Goal: Find specific page/section: Find specific page/section

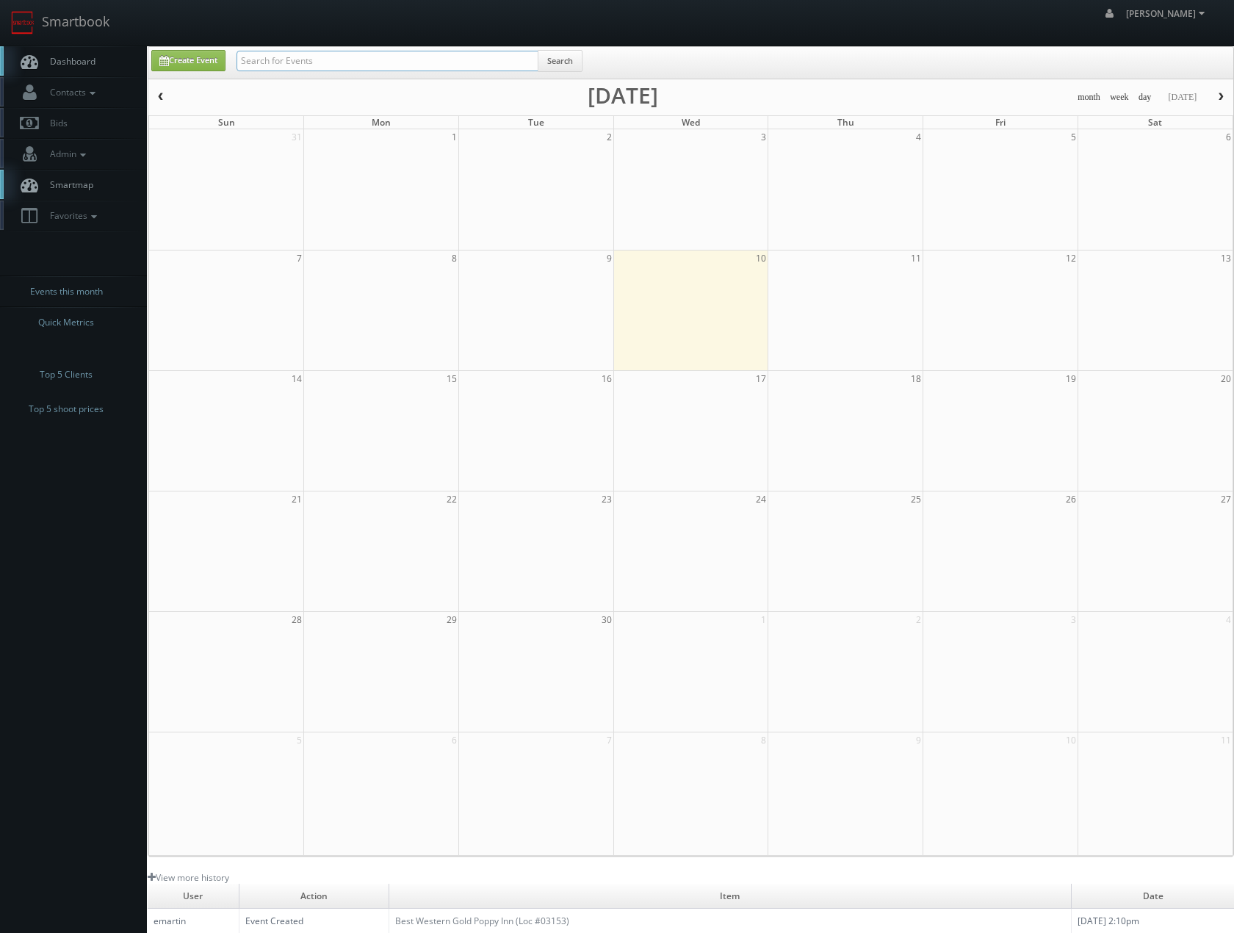
click at [311, 63] on input "text" at bounding box center [387, 61] width 302 height 21
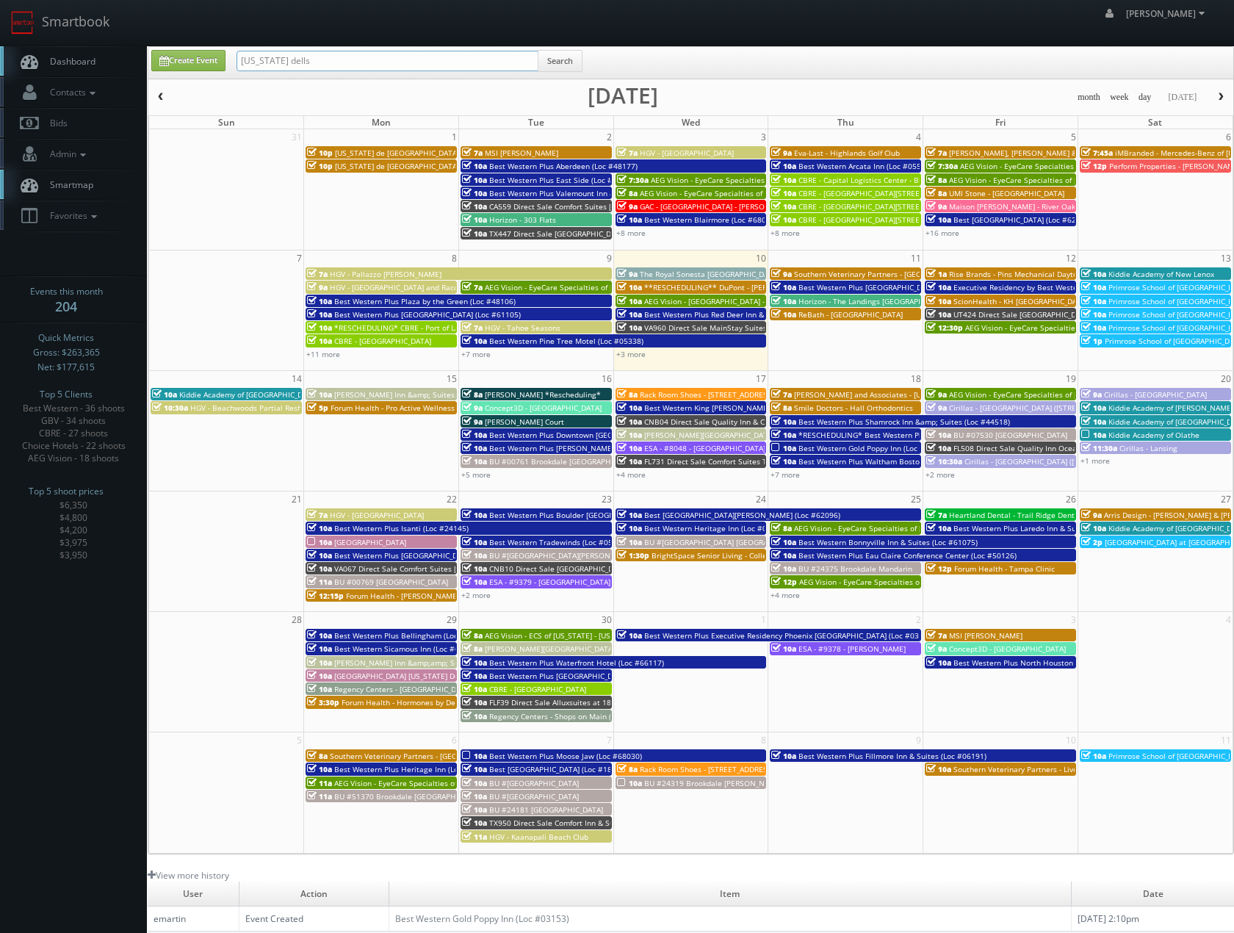
type input "wisconsin dells"
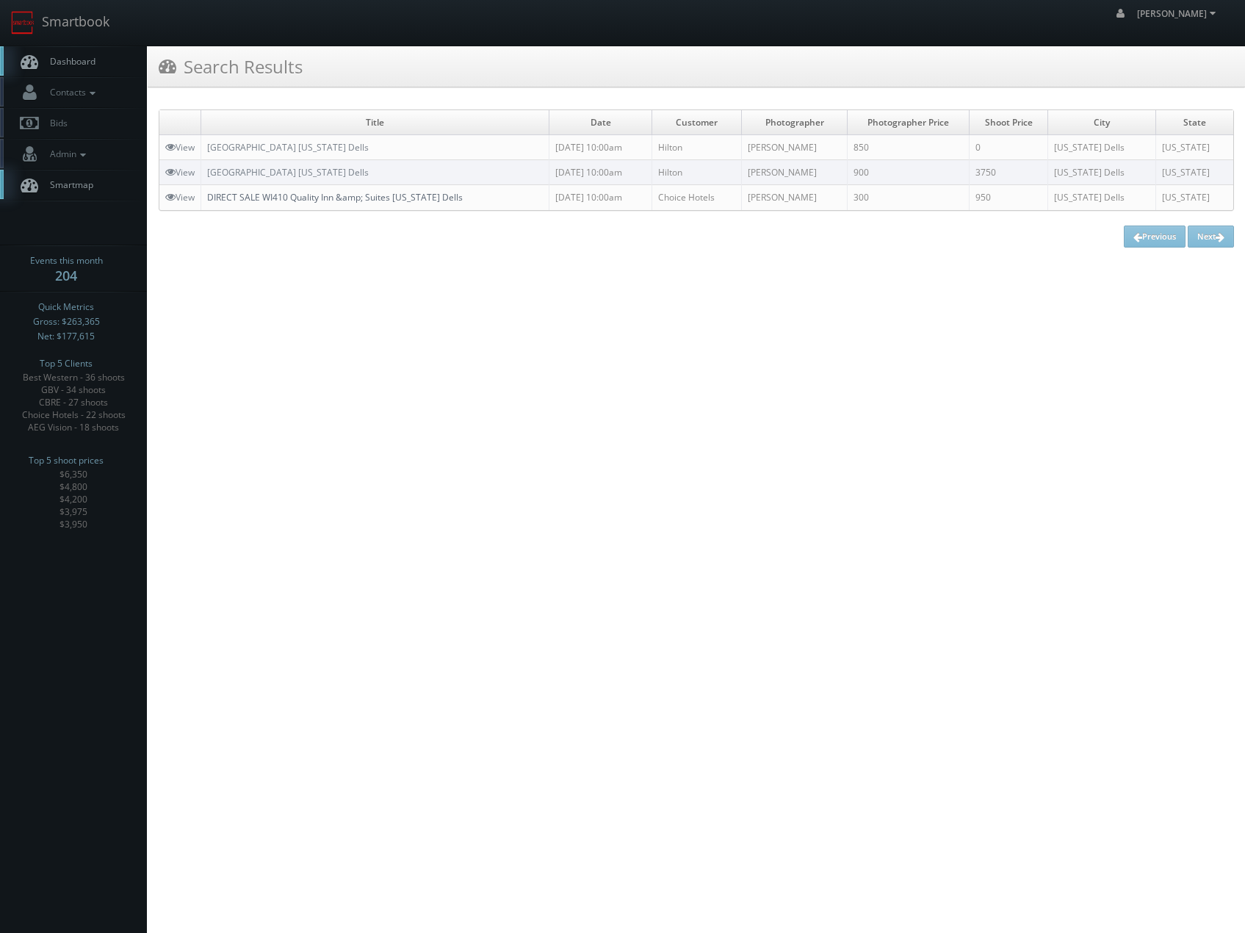
click at [376, 195] on link "DIRECT SALE WI410 Quality Inn &amp; Suites Wisconsin Dells" at bounding box center [335, 197] width 256 height 12
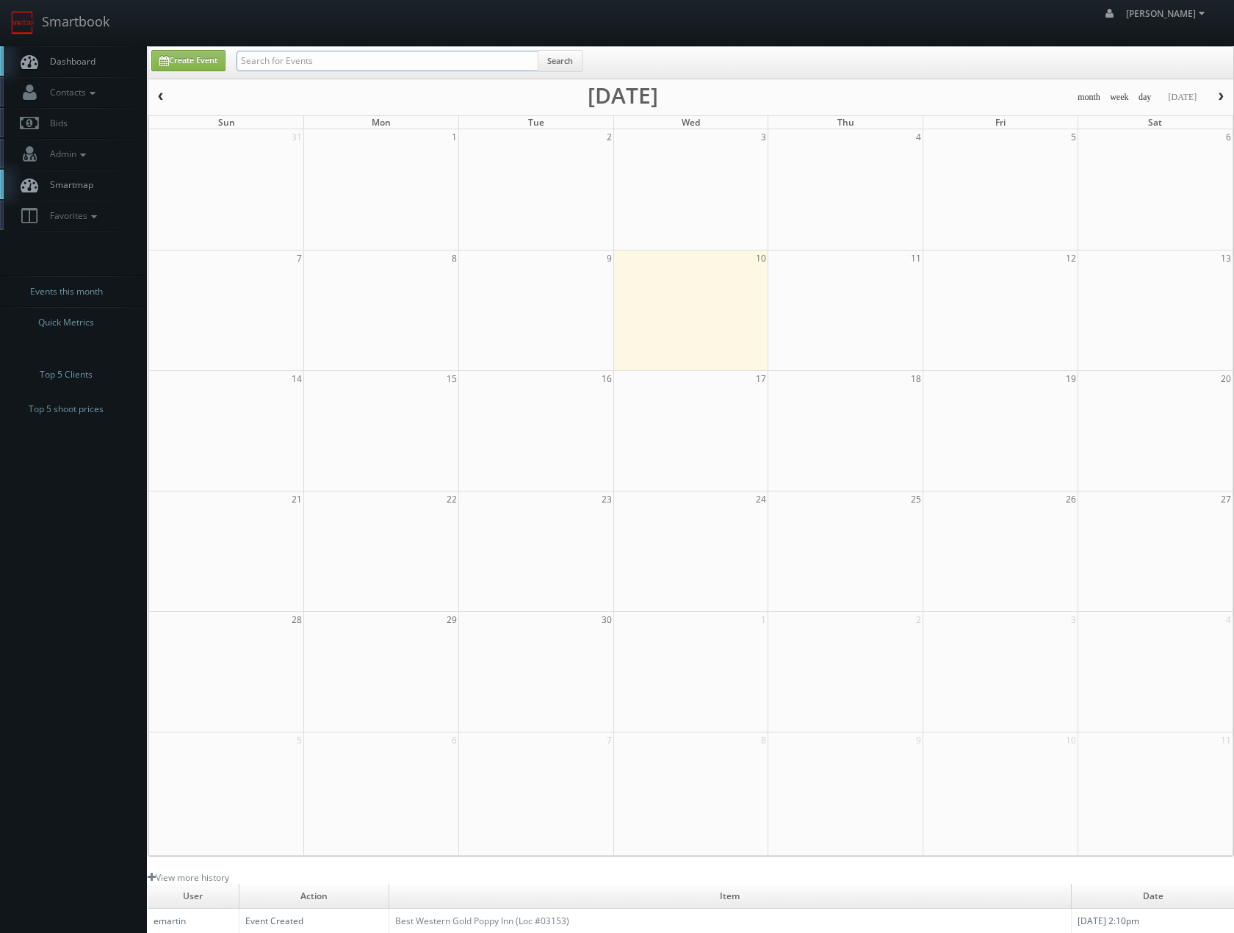
click at [436, 58] on input "text" at bounding box center [387, 61] width 302 height 21
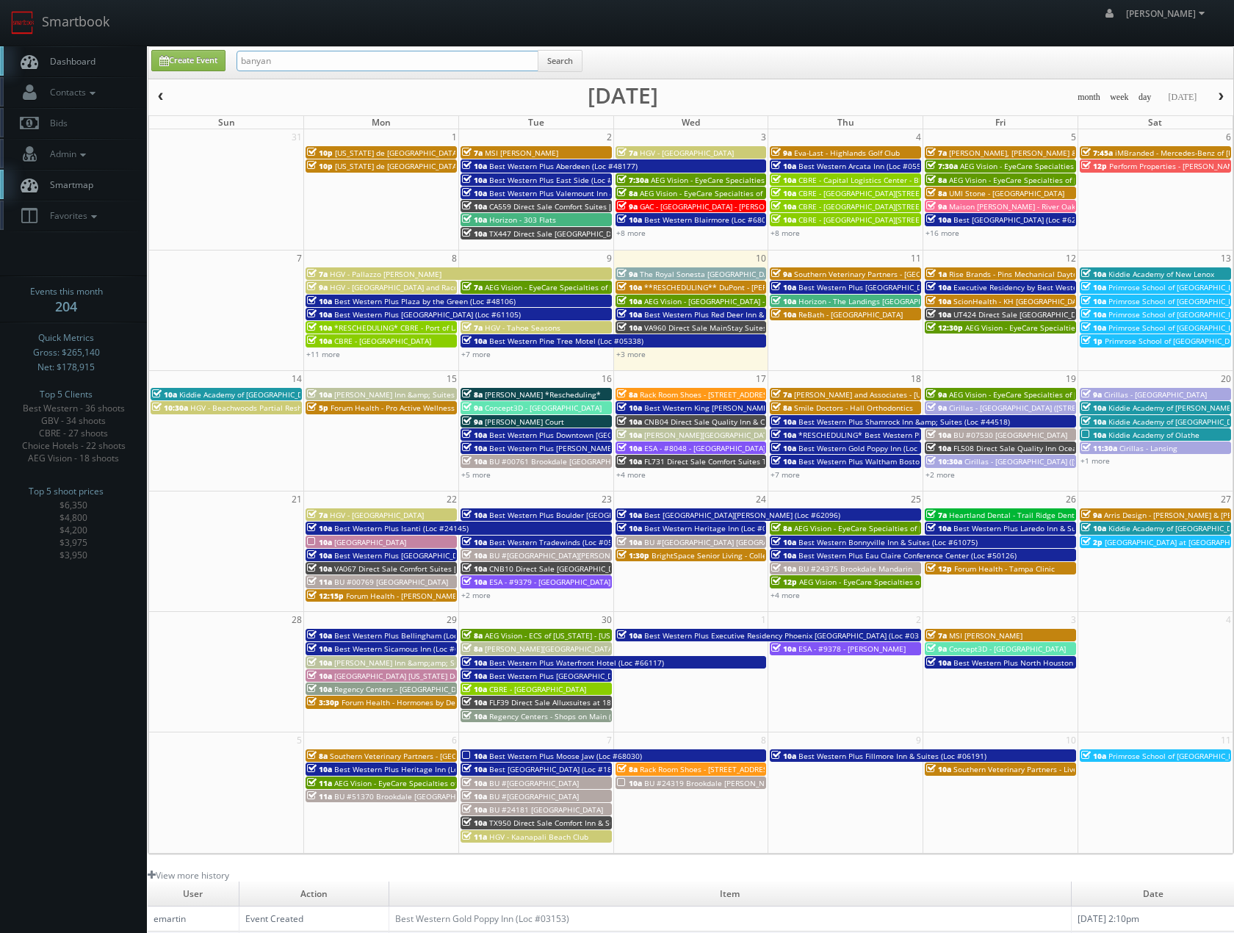
type input "banyan"
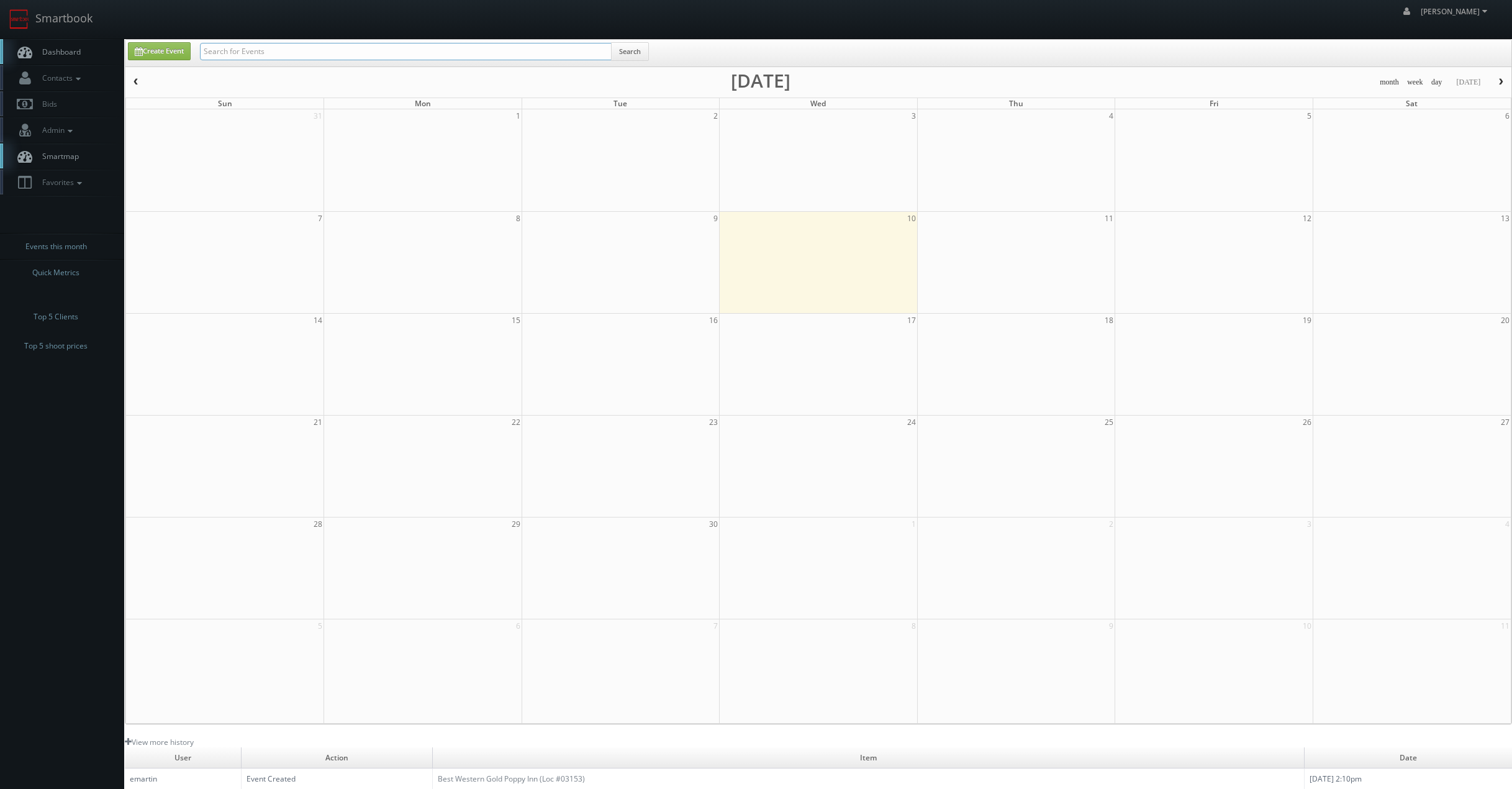
click at [474, 55] on input "text" at bounding box center [405, 52] width 412 height 18
type input "nespresso"
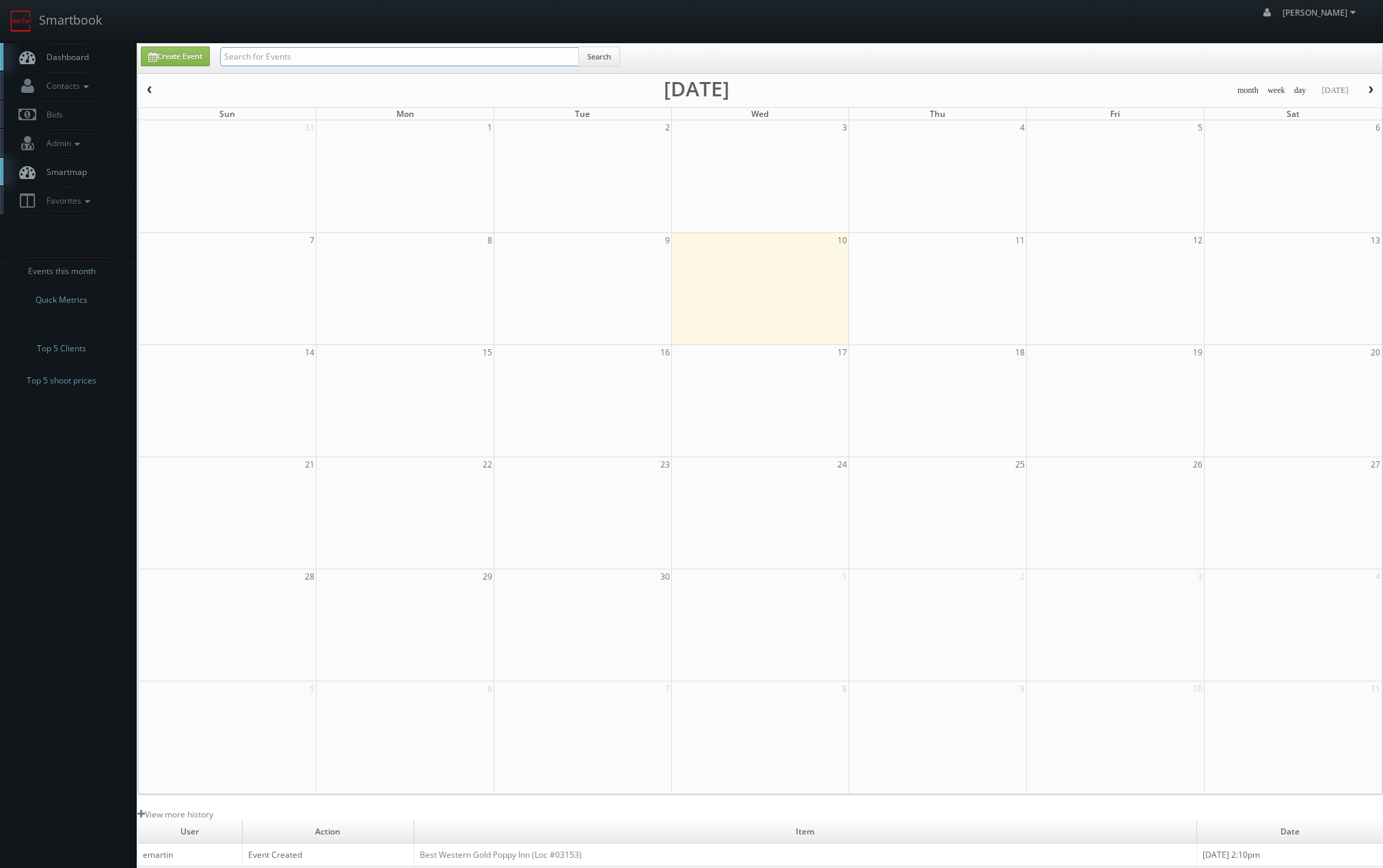
click at [263, 50] on input "text" at bounding box center [399, 57] width 359 height 20
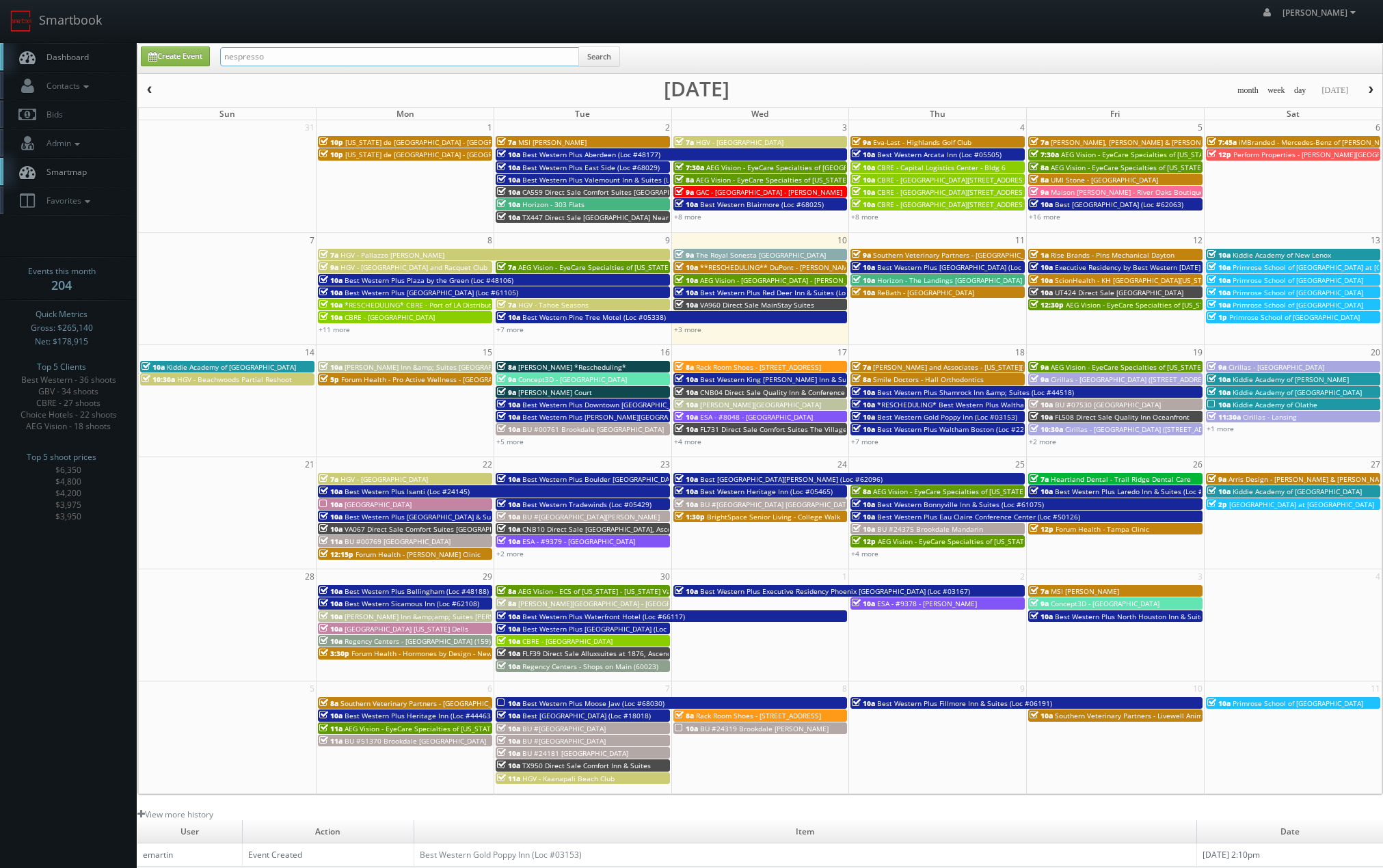
type input "nespresso"
